Goal: Task Accomplishment & Management: Complete application form

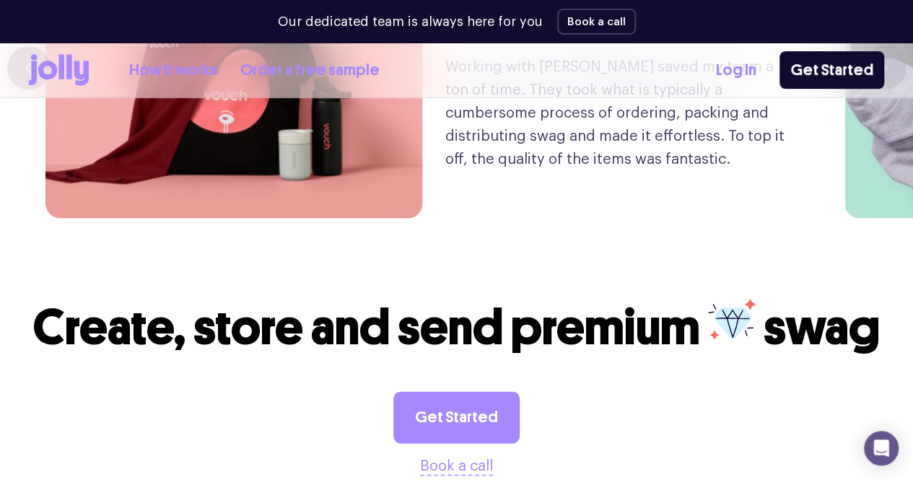
scroll to position [3415, 0]
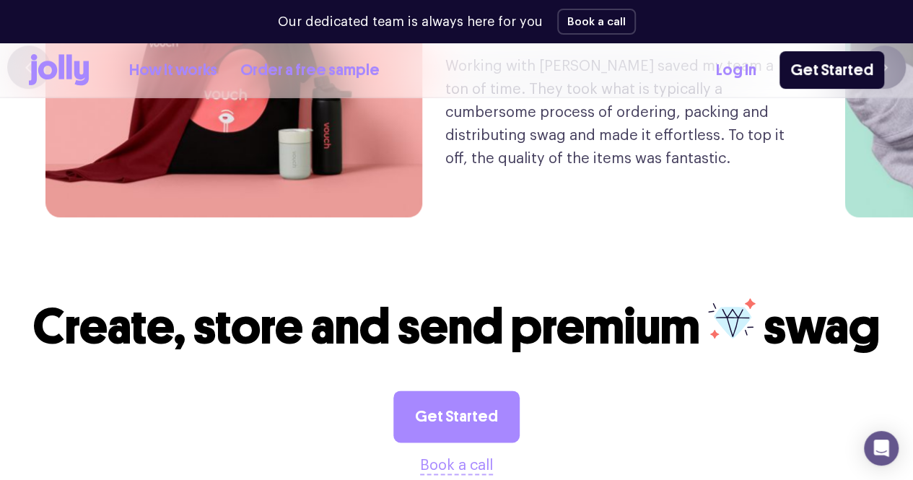
click at [881, 74] on icon "button" at bounding box center [884, 67] width 7 height 12
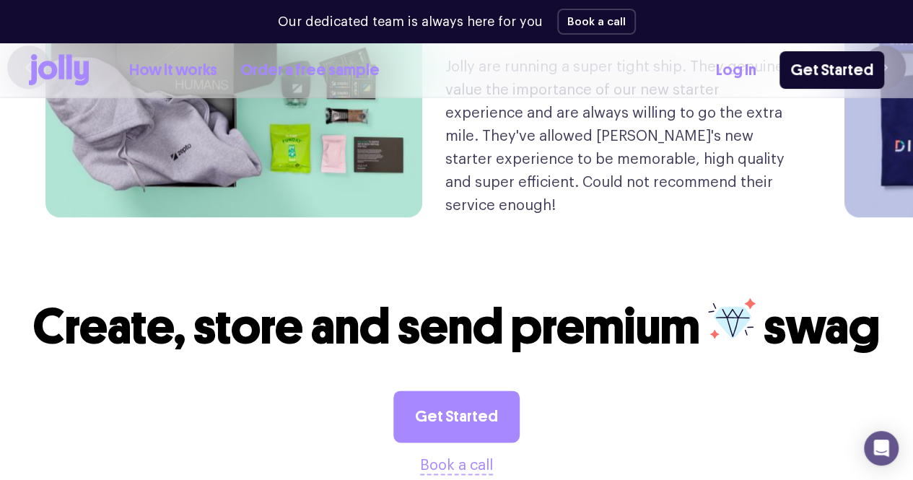
click at [881, 74] on icon "button" at bounding box center [884, 67] width 7 height 12
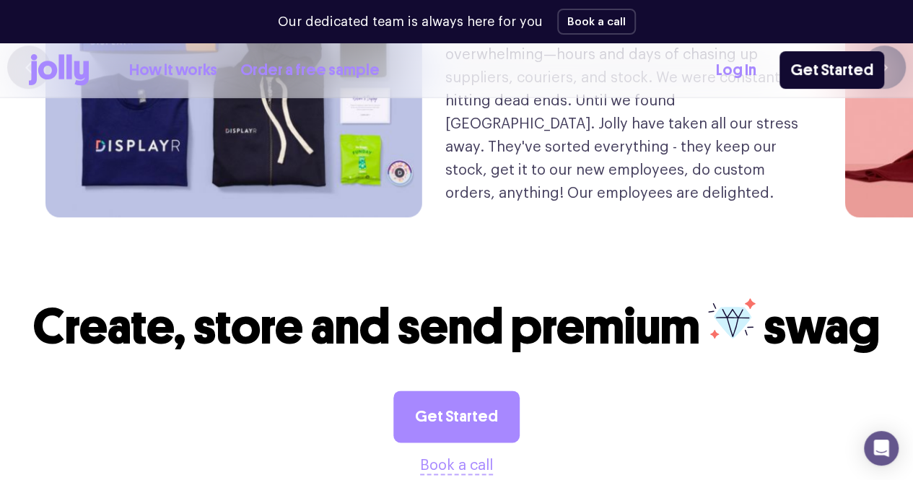
click at [881, 74] on icon "button" at bounding box center [884, 67] width 7 height 12
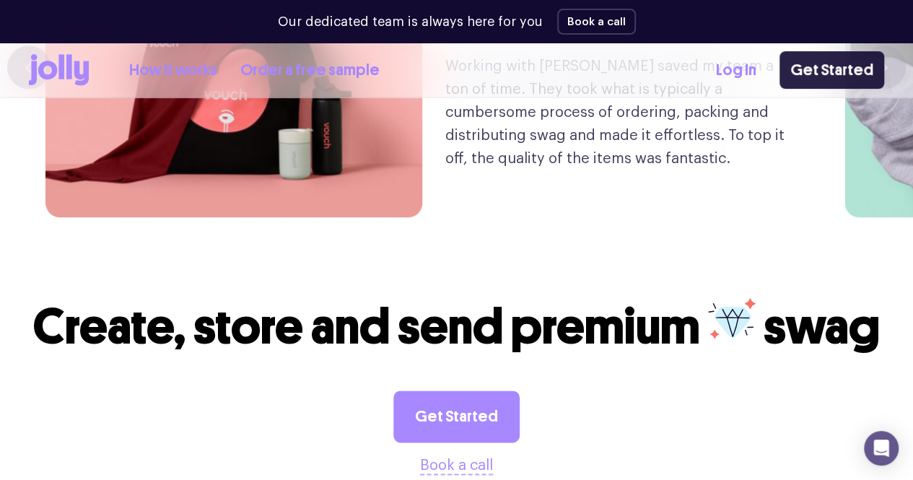
click at [822, 71] on link "Get Started" at bounding box center [832, 70] width 105 height 38
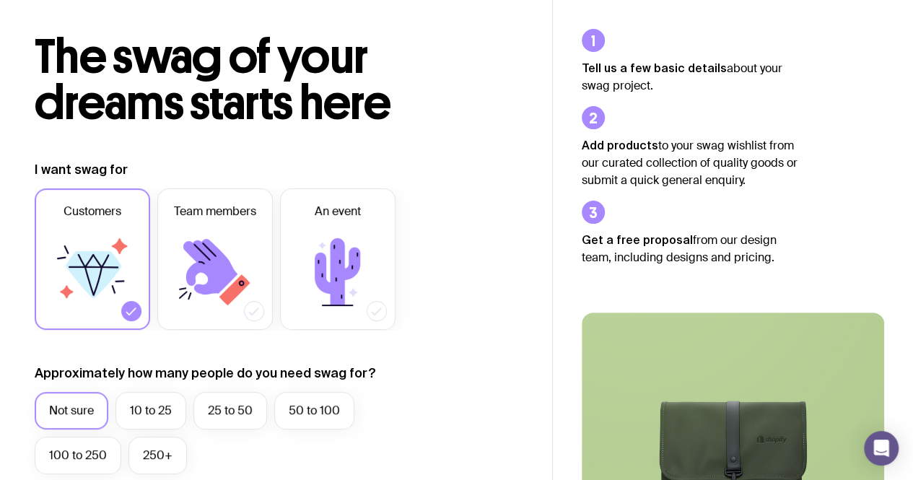
scroll to position [61, 0]
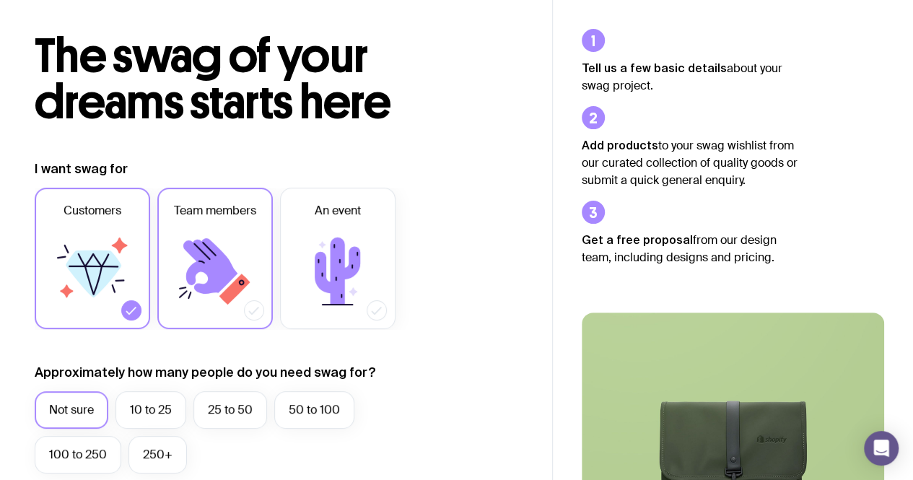
click at [238, 240] on icon at bounding box center [215, 271] width 87 height 87
click at [0, 0] on input "Team members" at bounding box center [0, 0] width 0 height 0
click at [118, 298] on icon at bounding box center [92, 271] width 87 height 87
click at [0, 0] on input "Customers" at bounding box center [0, 0] width 0 height 0
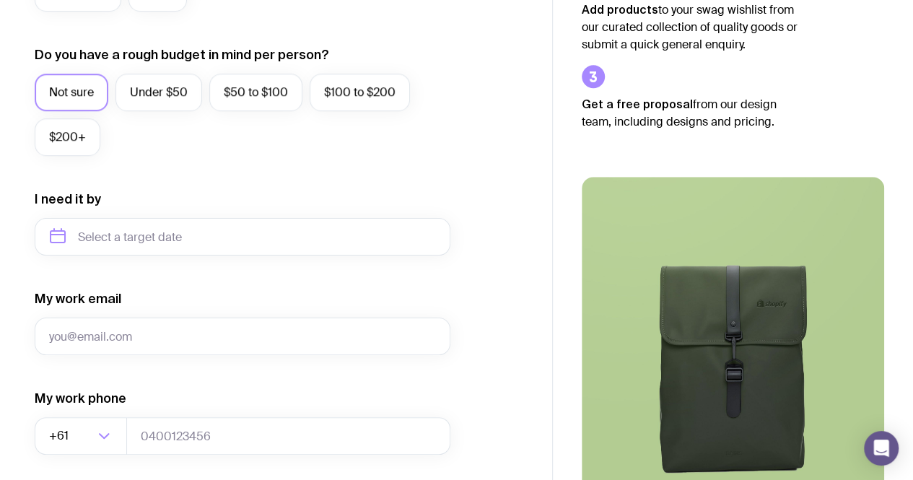
scroll to position [534, 0]
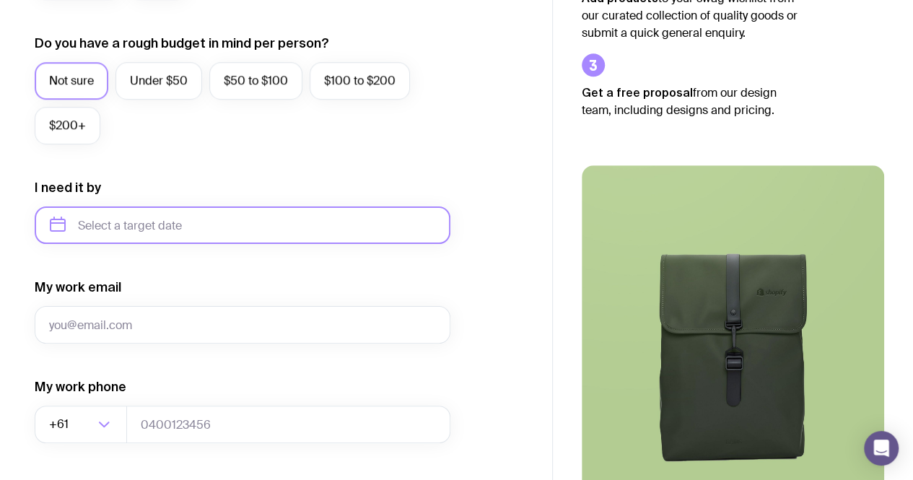
click at [248, 226] on input "text" at bounding box center [243, 226] width 416 height 38
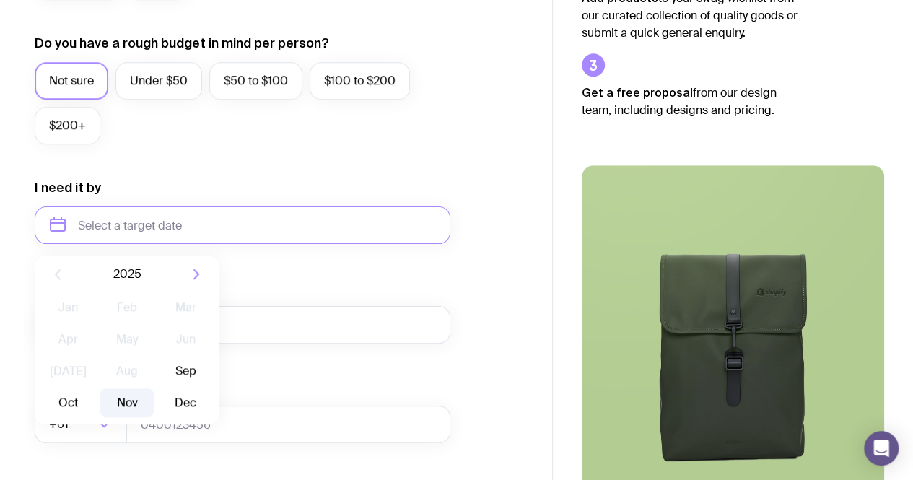
click at [160, 405] on button "Nov" at bounding box center [186, 403] width 53 height 29
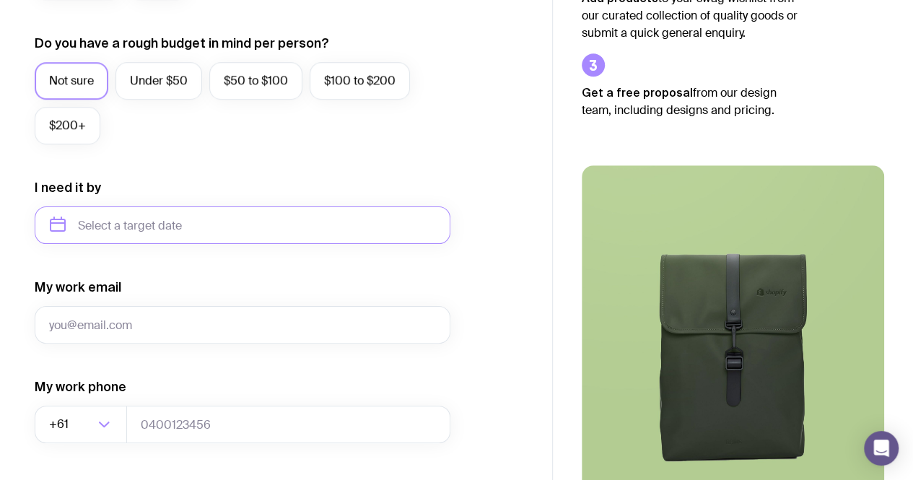
type input "[DATE]"
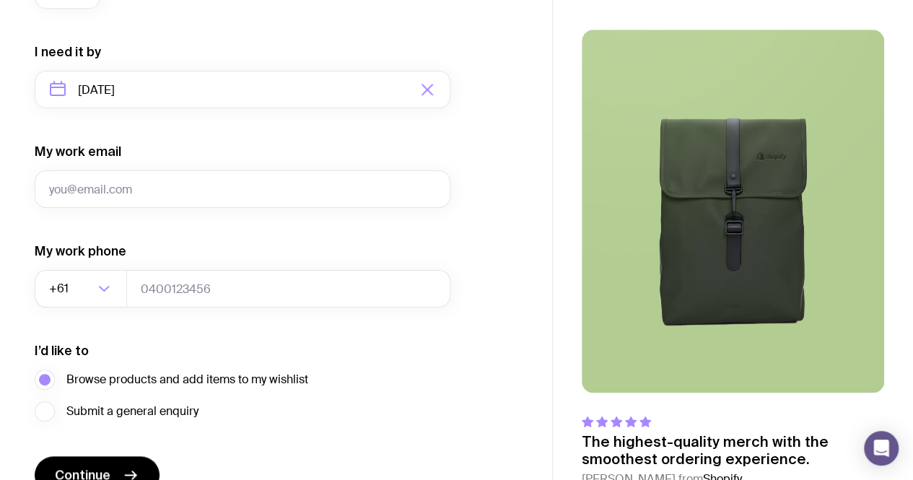
scroll to position [666, 0]
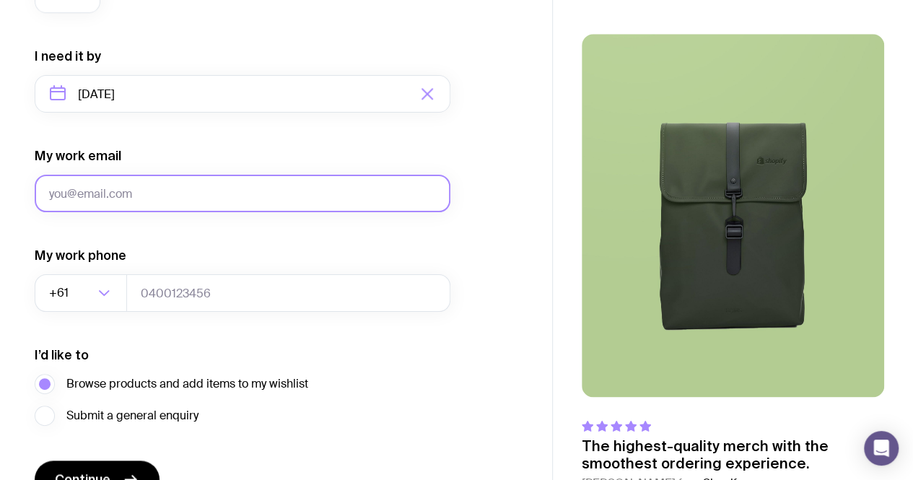
click at [129, 199] on input "My work email" at bounding box center [243, 194] width 416 height 38
type input "[EMAIL_ADDRESS][DOMAIN_NAME]"
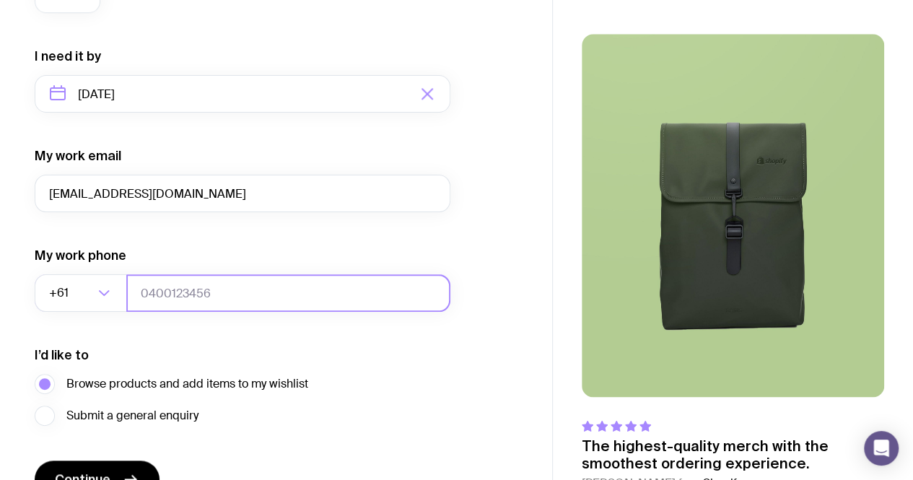
click at [157, 282] on input "tel" at bounding box center [288, 293] width 324 height 38
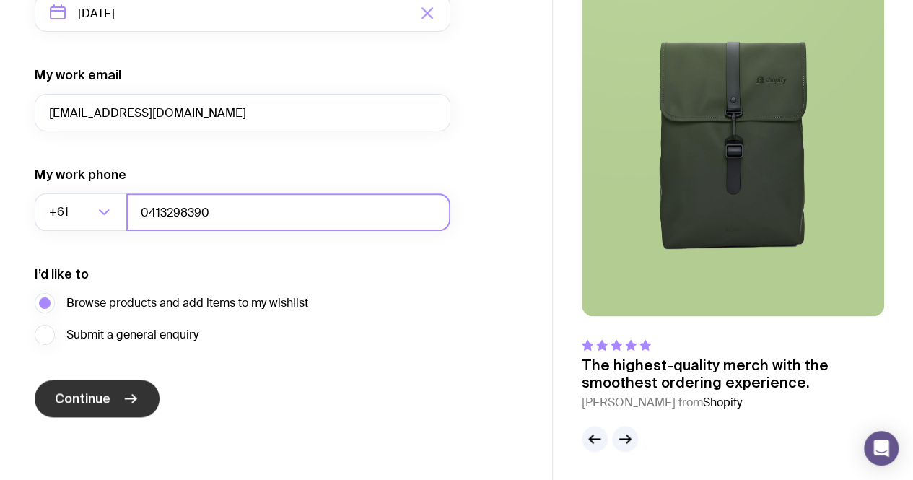
type input "0413298390"
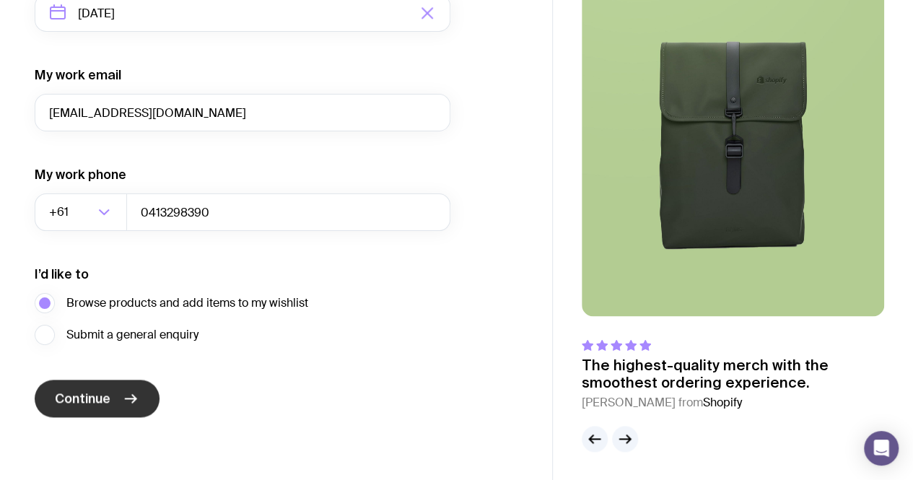
click at [128, 400] on icon "submit" at bounding box center [130, 398] width 17 height 17
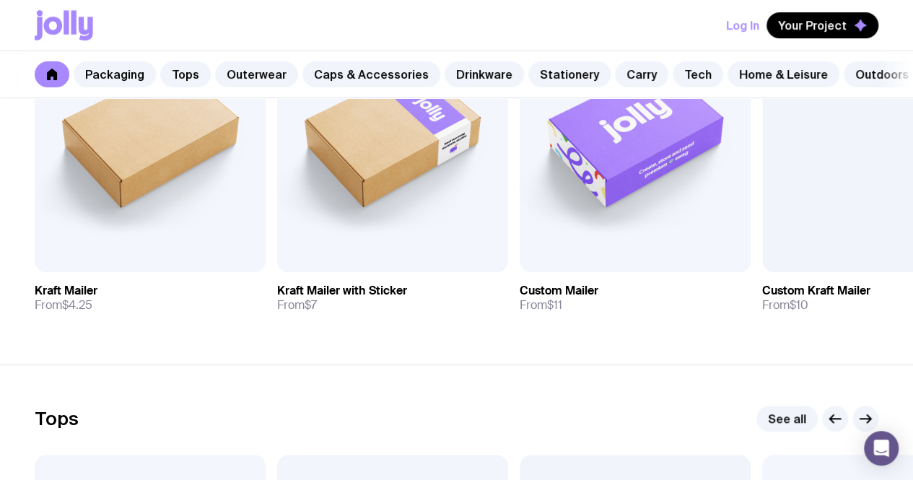
scroll to position [376, 0]
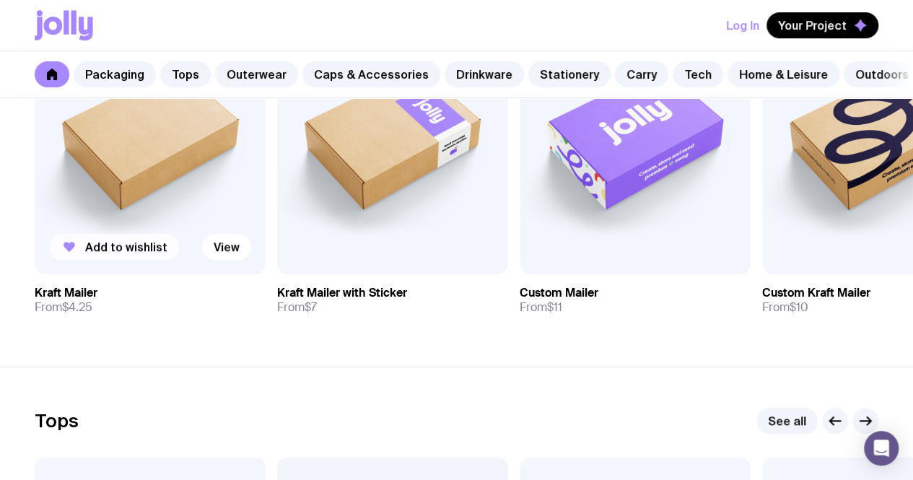
click at [124, 254] on span "Add to wishlist" at bounding box center [126, 247] width 82 height 14
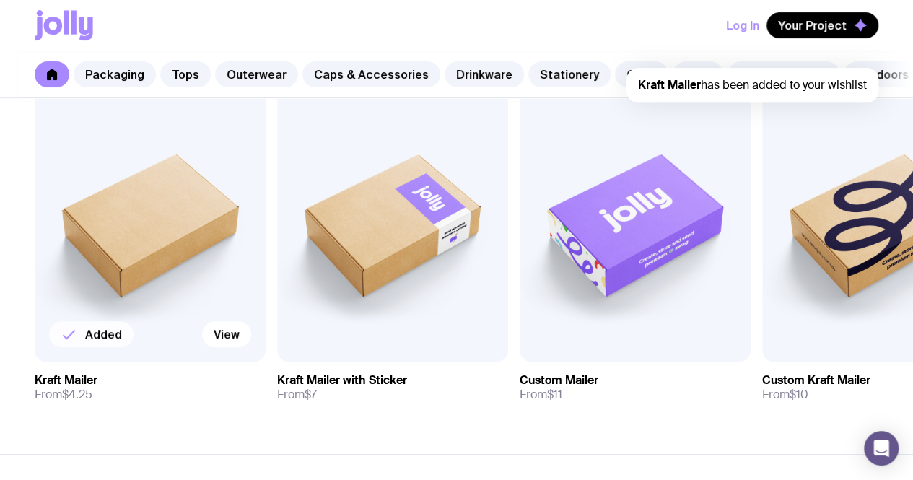
scroll to position [290, 0]
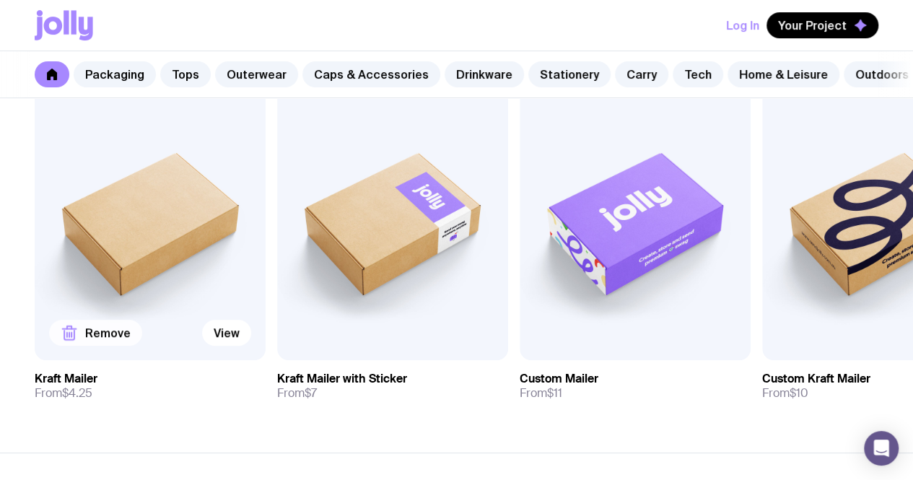
click at [94, 340] on span "Remove" at bounding box center [107, 333] width 45 height 14
click at [351, 340] on span "Add to wishlist" at bounding box center [369, 333] width 82 height 14
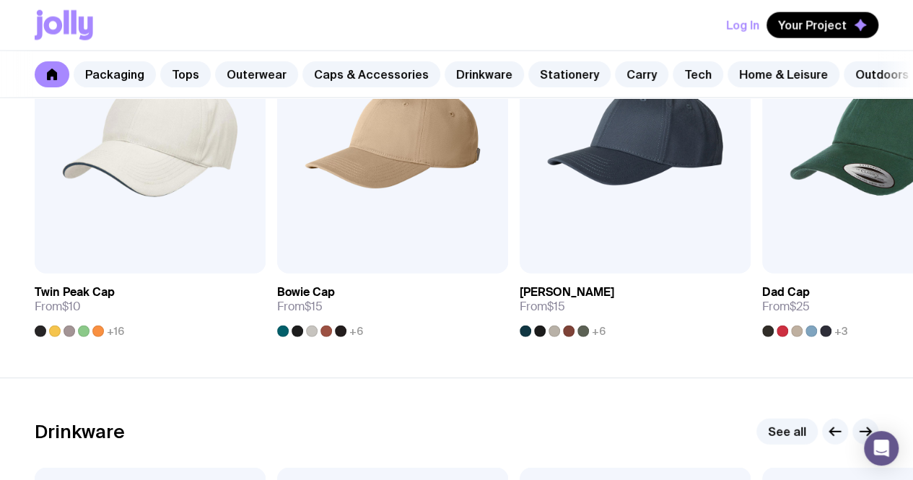
scroll to position [1763, 0]
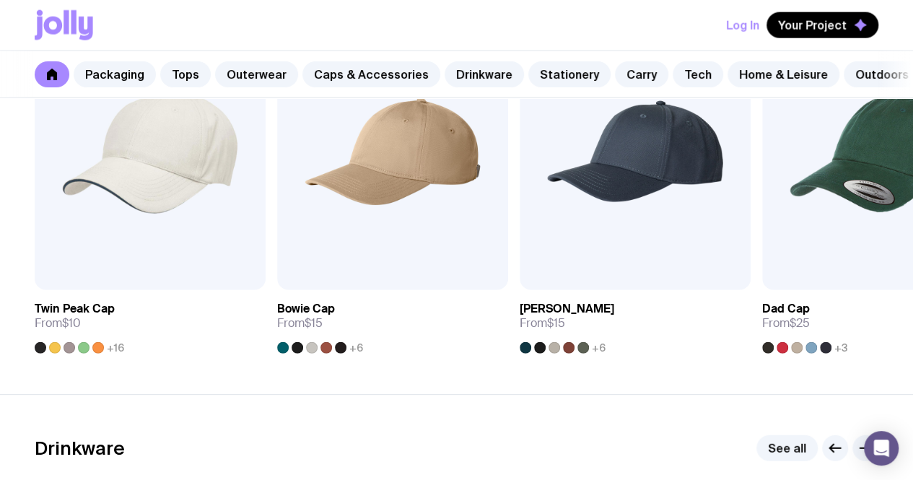
click at [318, 95] on div "Packaging Tops Outerwear Caps & Accessories Drinkware Stationery Carry Tech Hom…" at bounding box center [456, 74] width 913 height 47
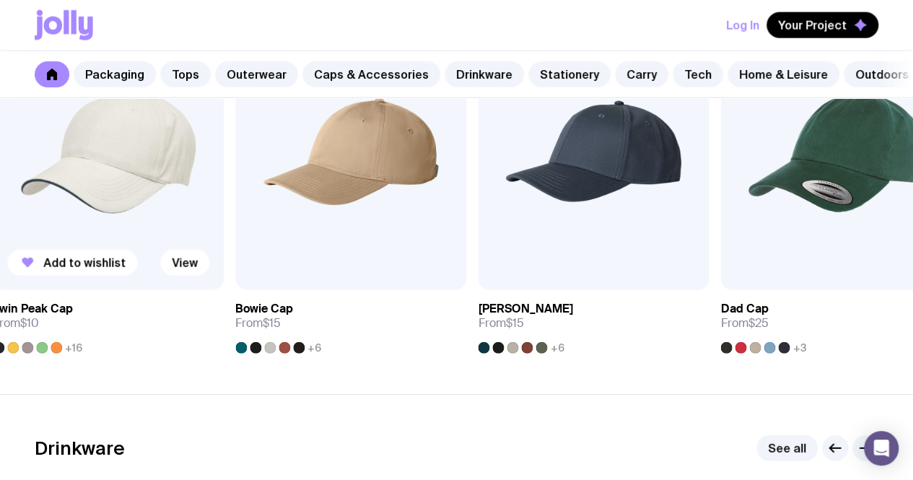
drag, startPoint x: 127, startPoint y: 295, endPoint x: 153, endPoint y: 125, distance: 172.4
click at [153, 125] on div "Add to wishlist View" at bounding box center [108, 151] width 231 height 277
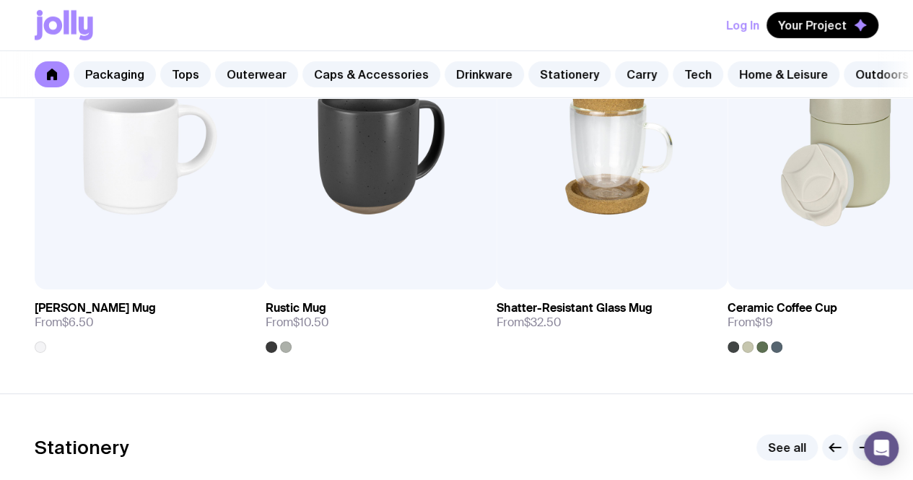
scroll to position [2236, 0]
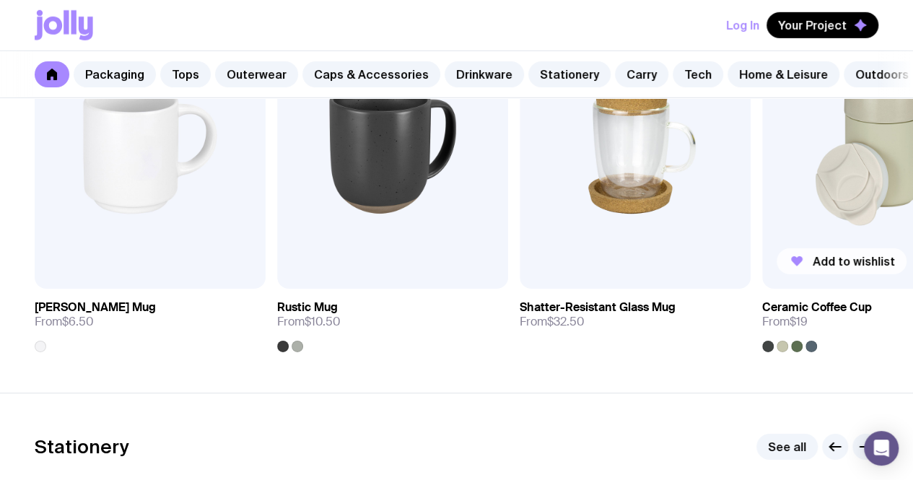
click at [835, 269] on span "Add to wishlist" at bounding box center [854, 261] width 82 height 14
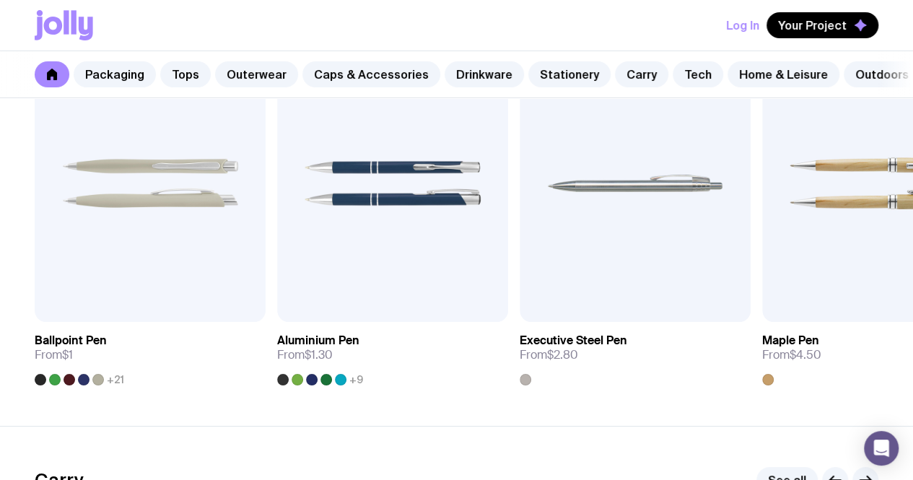
scroll to position [2674, 0]
click at [332, 303] on span "Add to wishlist" at bounding box center [369, 295] width 82 height 14
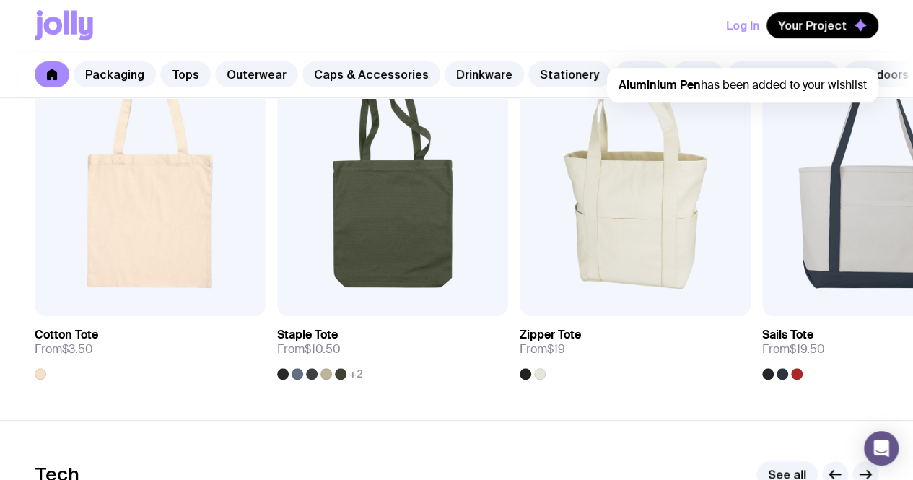
scroll to position [3158, 0]
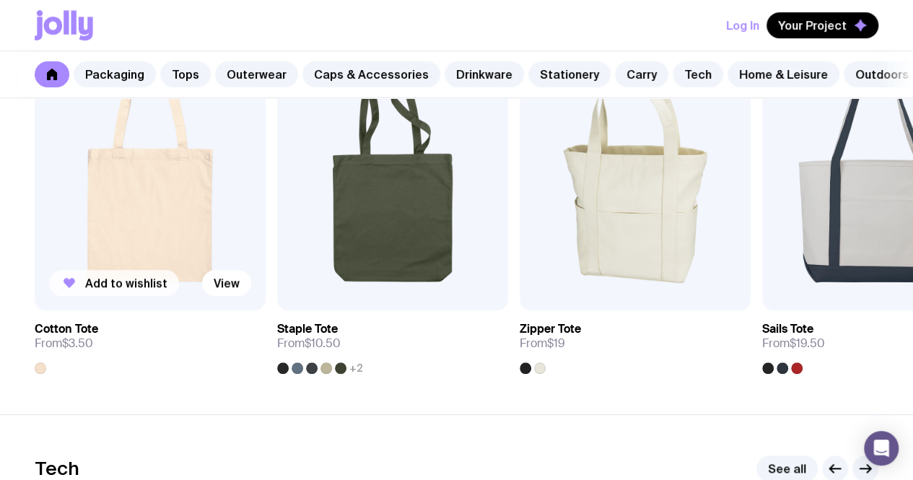
click at [95, 290] on span "Add to wishlist" at bounding box center [126, 283] width 82 height 14
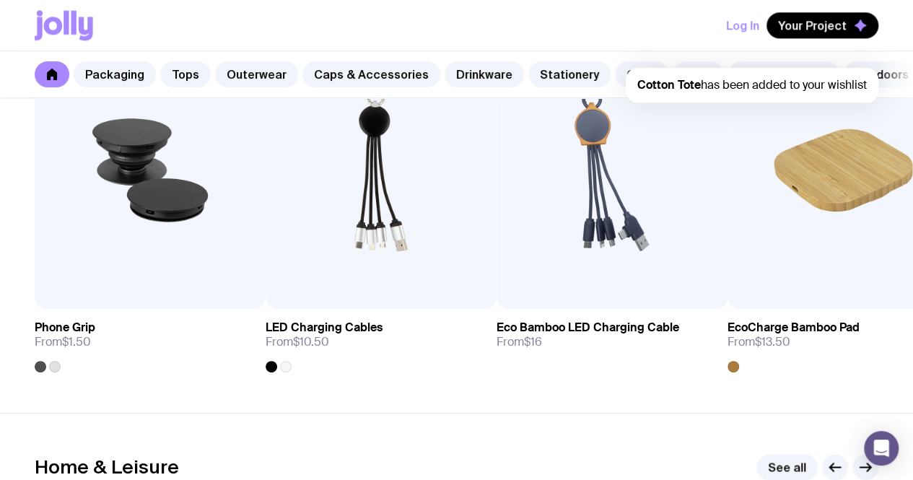
scroll to position [3632, 0]
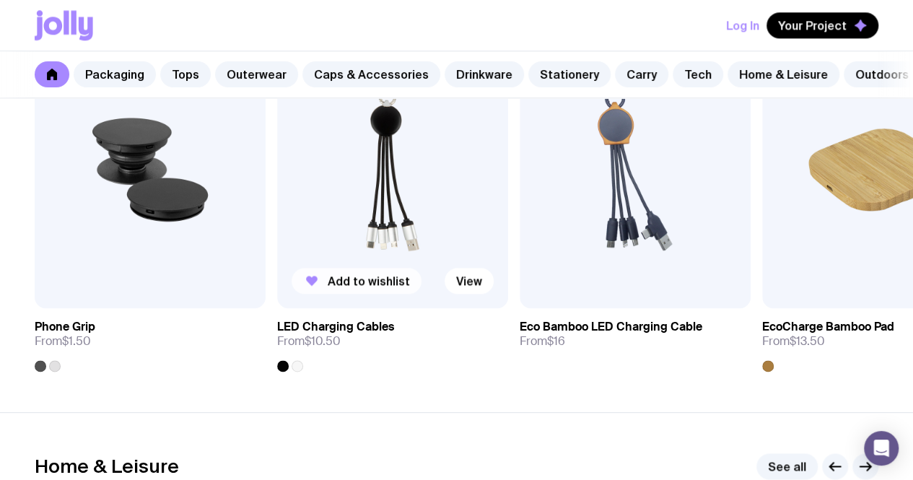
click at [315, 286] on icon "button" at bounding box center [312, 281] width 12 height 10
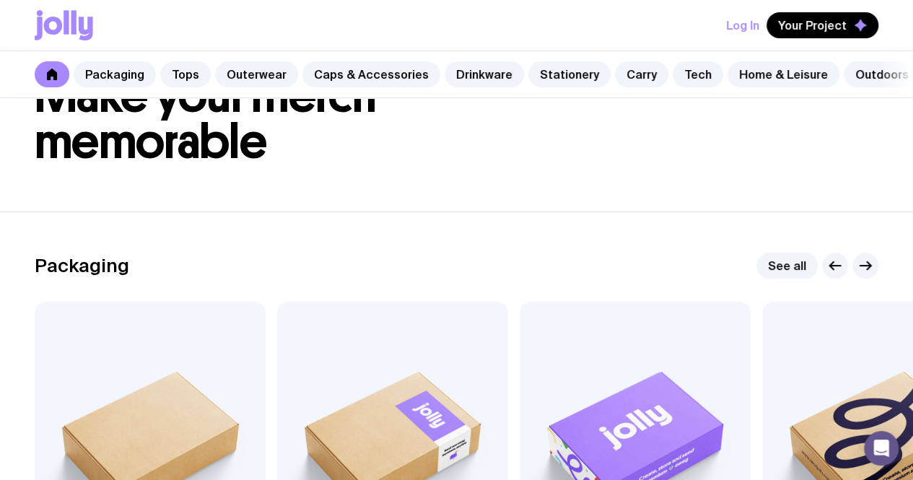
scroll to position [73, 0]
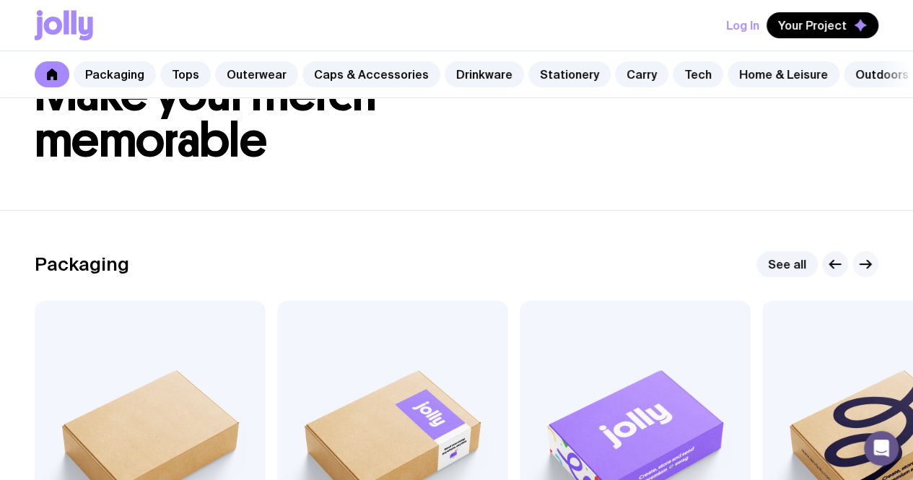
click at [865, 273] on icon "button" at bounding box center [865, 264] width 17 height 17
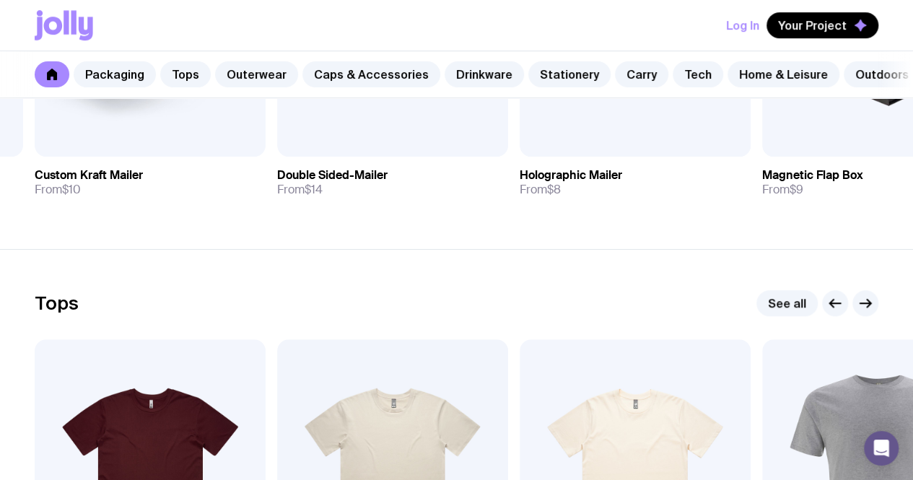
scroll to position [518, 0]
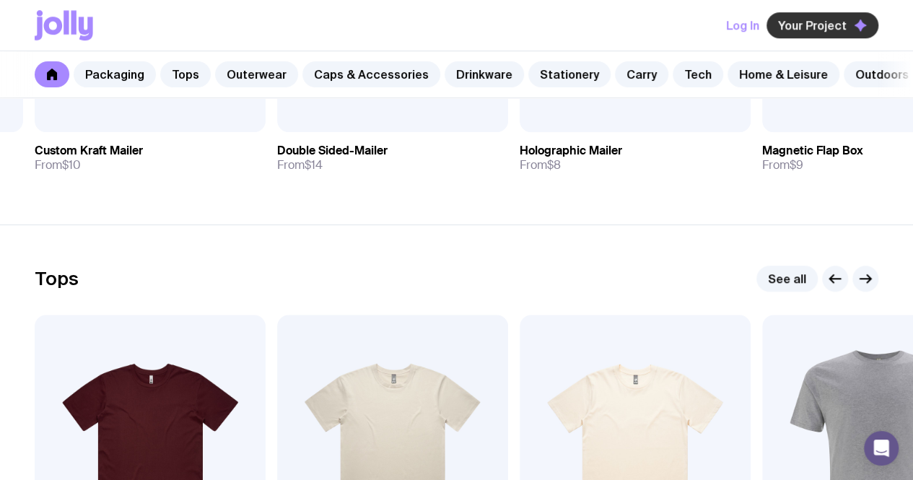
click at [838, 25] on span "Your Project" at bounding box center [812, 25] width 69 height 14
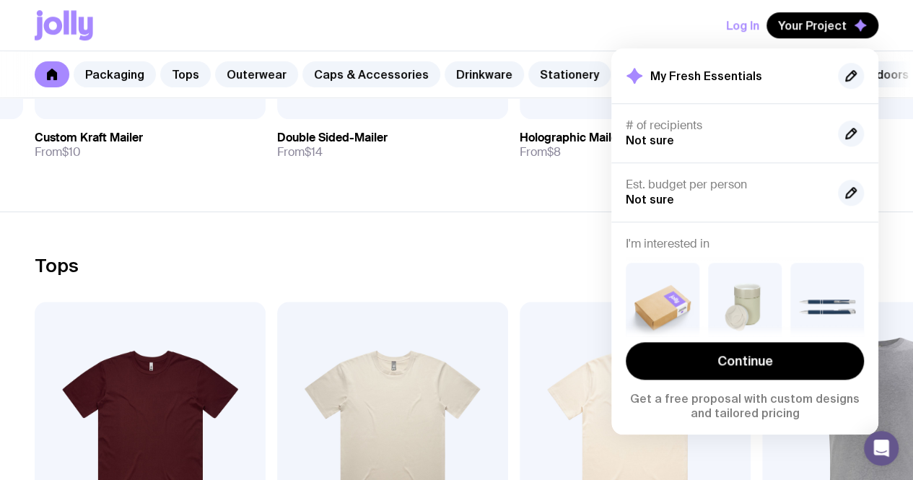
scroll to position [518, 0]
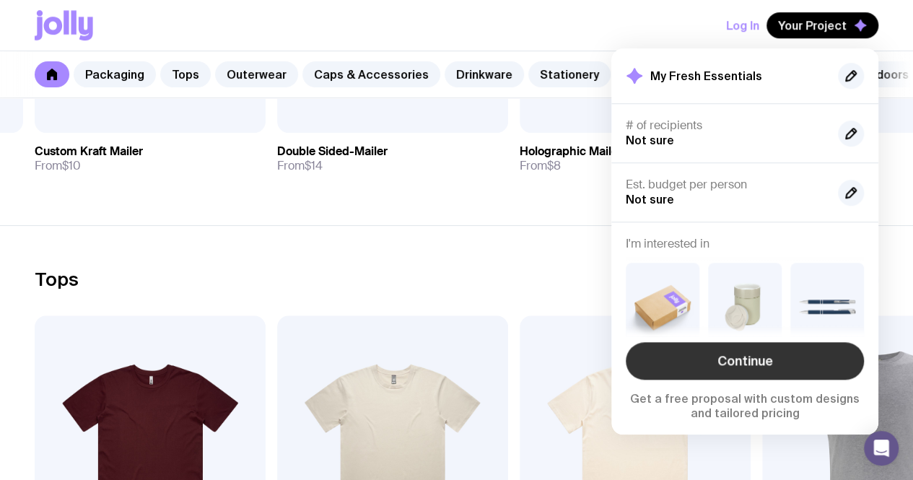
click at [754, 362] on link "Continue" at bounding box center [745, 361] width 238 height 38
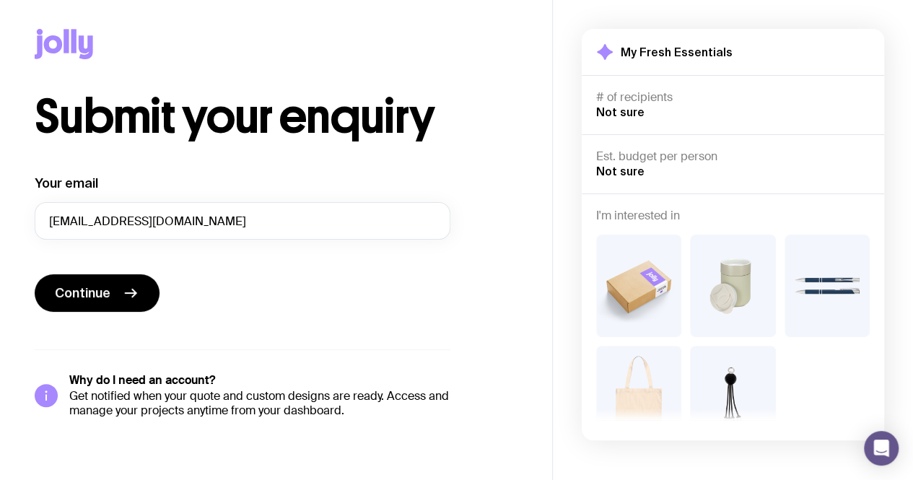
scroll to position [29, 0]
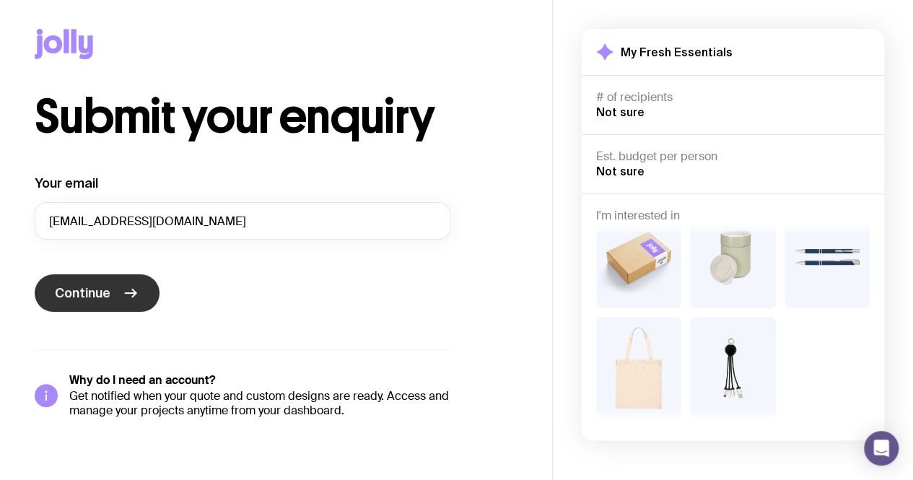
click at [105, 299] on span "Continue" at bounding box center [83, 293] width 56 height 17
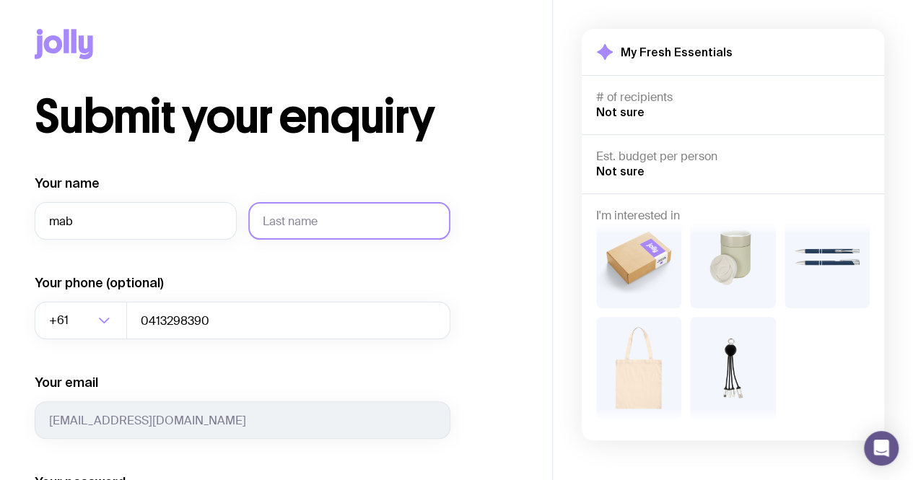
type input "mab"
click at [320, 223] on input "text" at bounding box center [349, 221] width 202 height 38
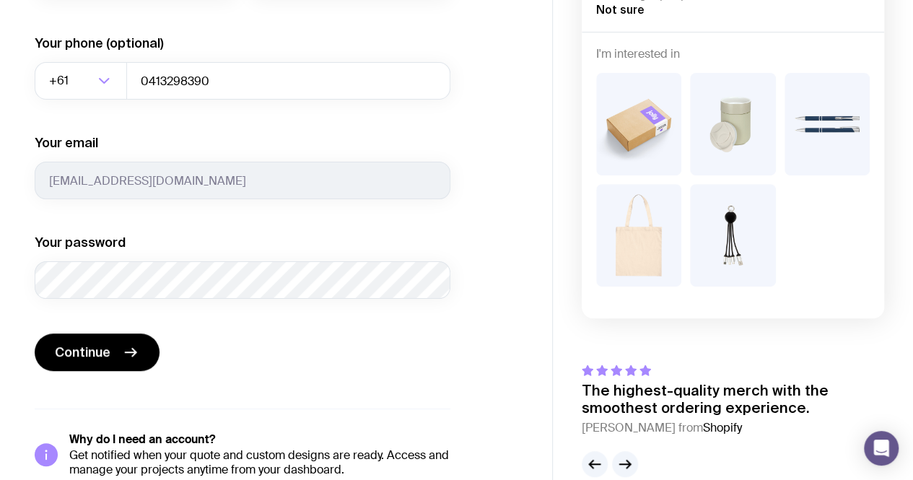
scroll to position [243, 0]
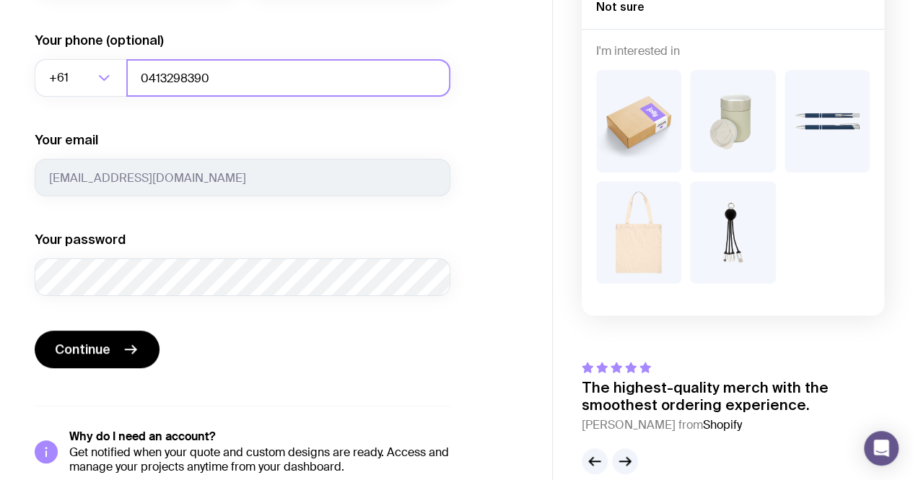
type input "bala"
drag, startPoint x: 265, startPoint y: 87, endPoint x: 35, endPoint y: 78, distance: 229.8
click at [35, 78] on div "+61 Loading... 0413298390" at bounding box center [243, 78] width 416 height 38
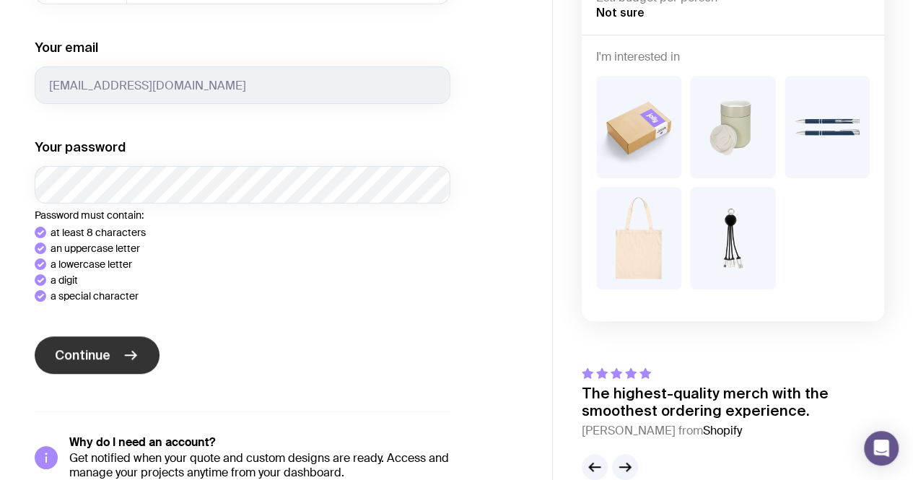
click at [100, 360] on div "Your name mab bala Your phone (optional) +61 Loading... Your email 48240@bgs.vi…" at bounding box center [243, 160] width 416 height 641
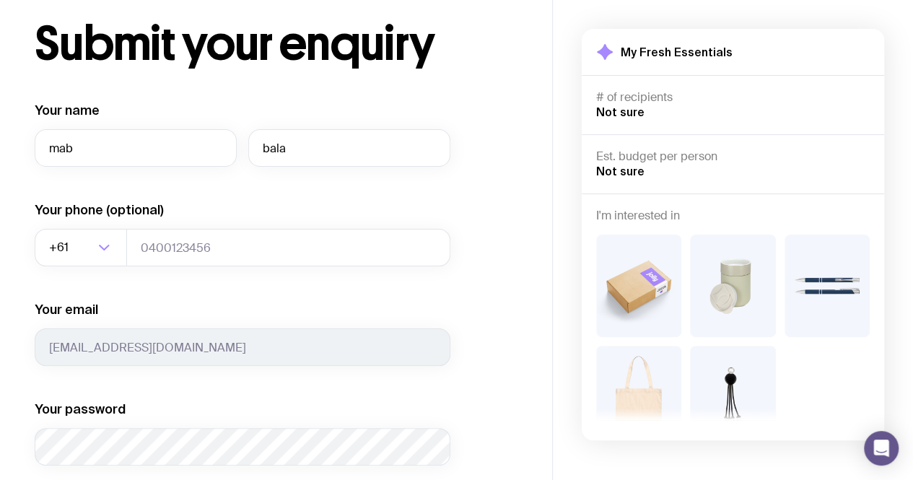
scroll to position [265, 0]
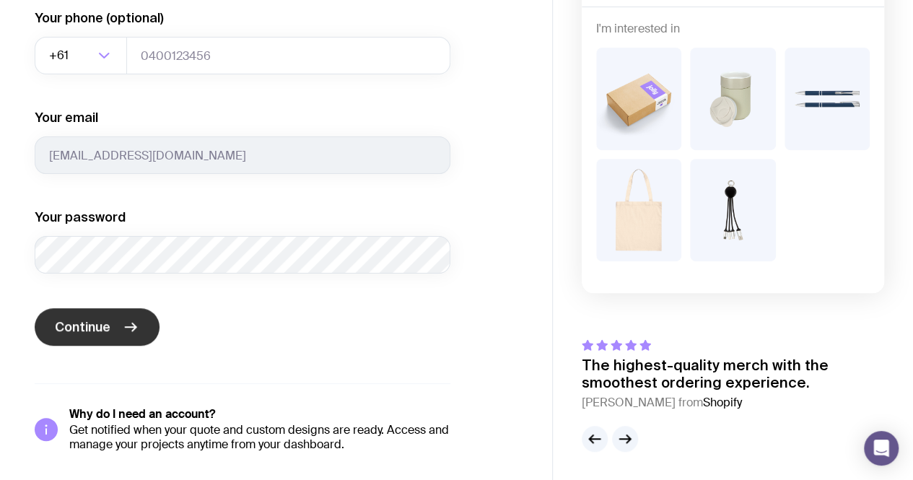
click at [114, 324] on button "Continue" at bounding box center [97, 327] width 125 height 38
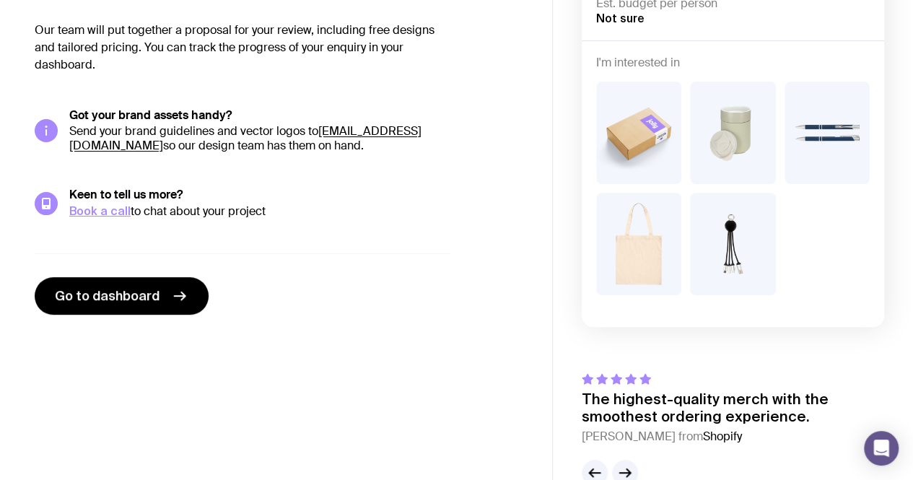
scroll to position [185, 0]
